Goal: Contribute content: Add original content to the website for others to see

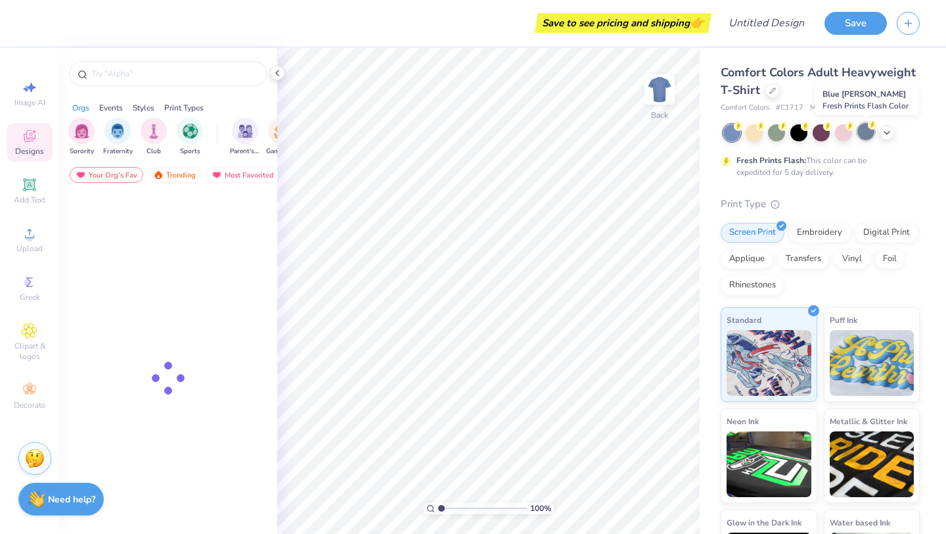
click at [867, 131] on div at bounding box center [866, 131] width 17 height 17
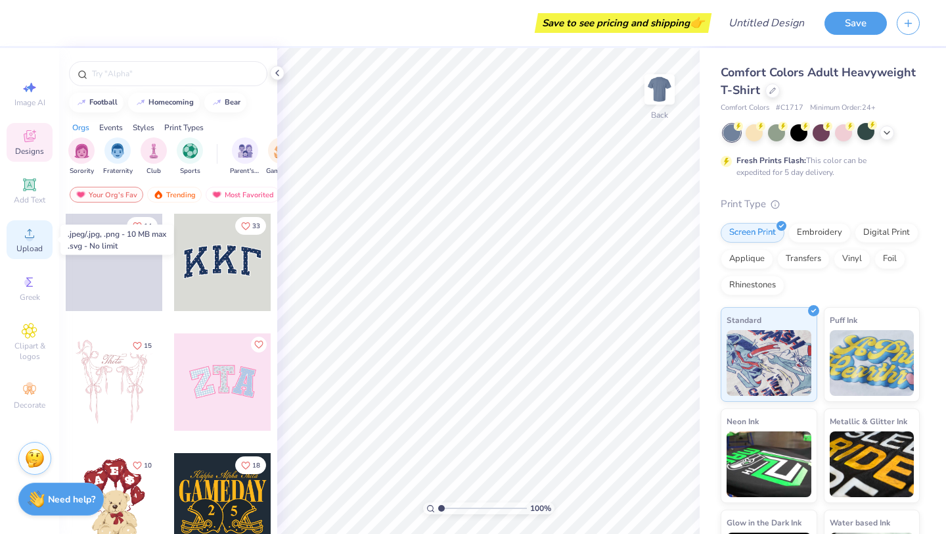
click at [31, 252] on span "Upload" at bounding box center [29, 248] width 26 height 11
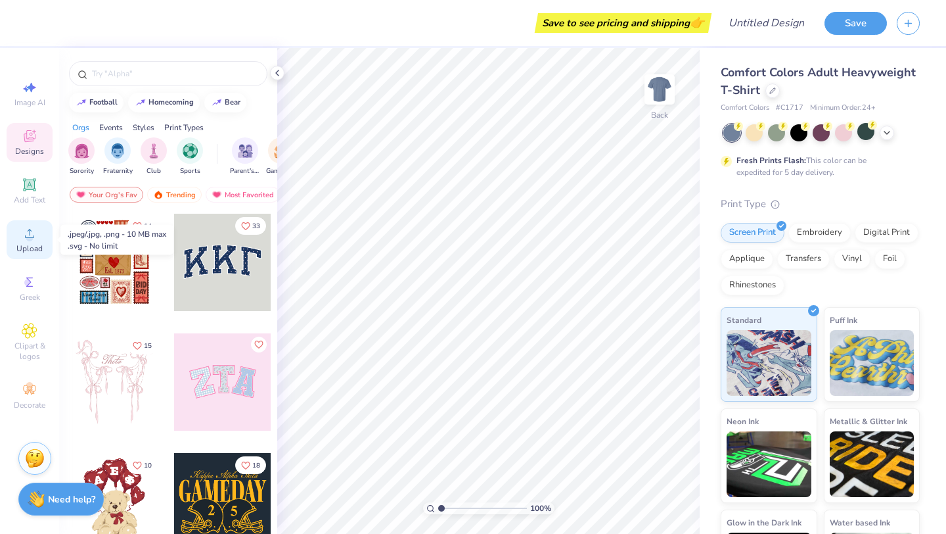
click at [15, 244] on div "Upload" at bounding box center [30, 239] width 46 height 39
click at [37, 243] on span "Upload" at bounding box center [29, 248] width 26 height 11
click at [40, 249] on span "Upload" at bounding box center [29, 248] width 26 height 11
click at [31, 231] on icon at bounding box center [30, 233] width 16 height 16
click at [26, 228] on icon at bounding box center [30, 233] width 16 height 16
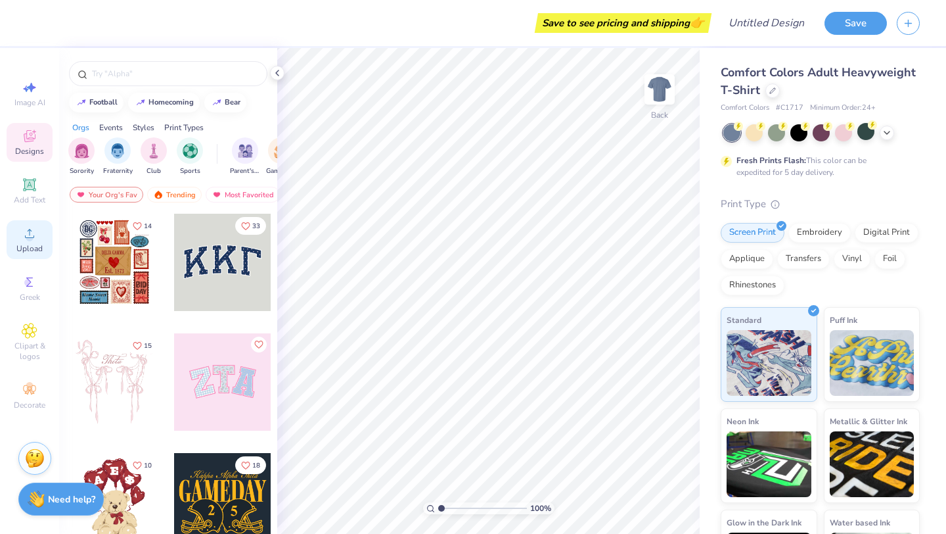
click at [33, 243] on span "Upload" at bounding box center [29, 248] width 26 height 11
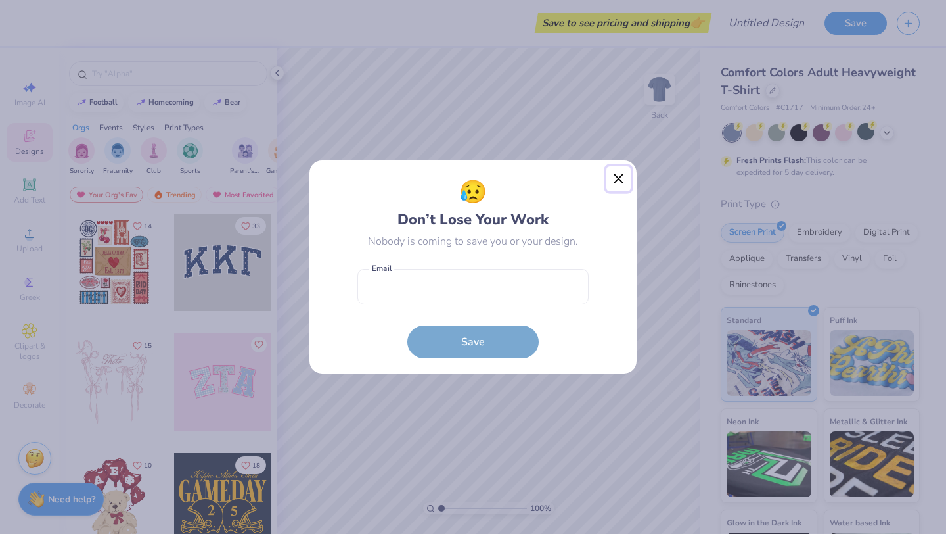
click at [619, 171] on button "Close" at bounding box center [619, 178] width 25 height 25
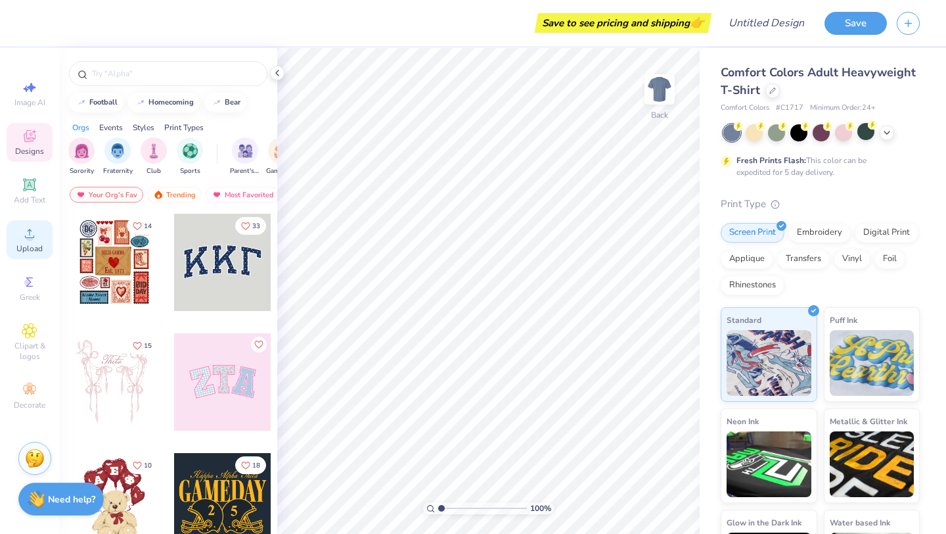
click at [33, 233] on icon at bounding box center [30, 233] width 16 height 16
click at [24, 238] on icon at bounding box center [30, 233] width 16 height 16
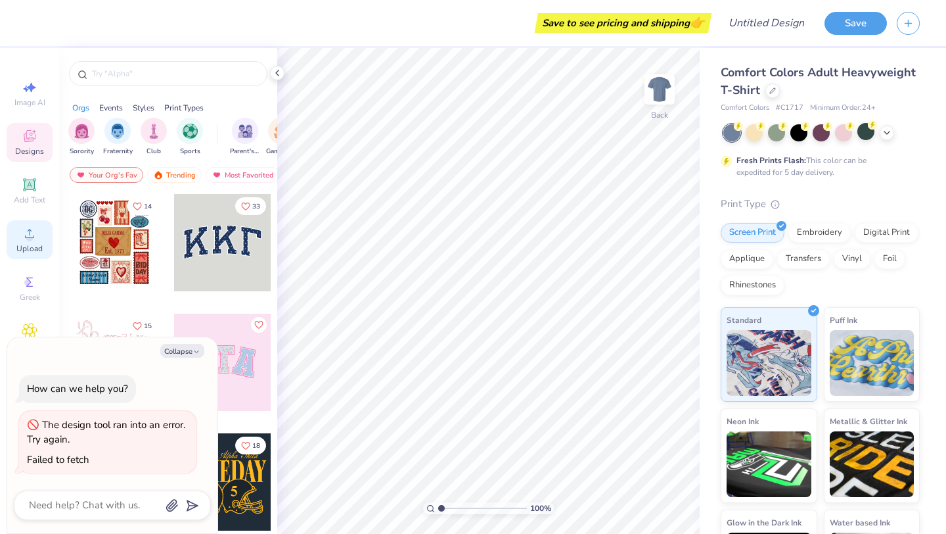
click at [24, 229] on icon at bounding box center [30, 233] width 16 height 16
click at [22, 229] on icon at bounding box center [30, 233] width 16 height 16
click at [26, 256] on div "Upload" at bounding box center [30, 239] width 46 height 39
click at [30, 239] on circle at bounding box center [29, 237] width 7 height 7
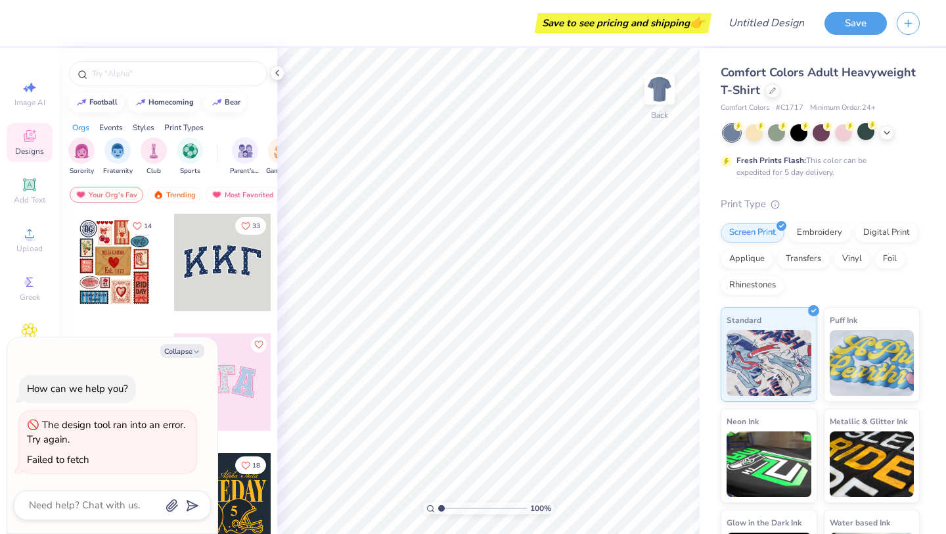
type textarea "x"
